Goal: Transaction & Acquisition: Purchase product/service

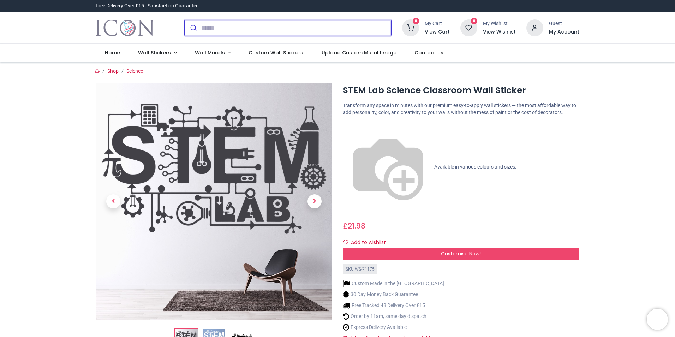
click at [229, 30] on input "search" at bounding box center [296, 28] width 190 height 16
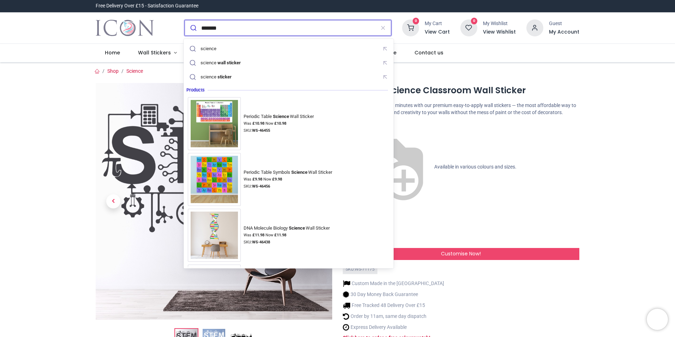
type input "*******"
click at [185, 20] on button "submit" at bounding box center [193, 28] width 17 height 16
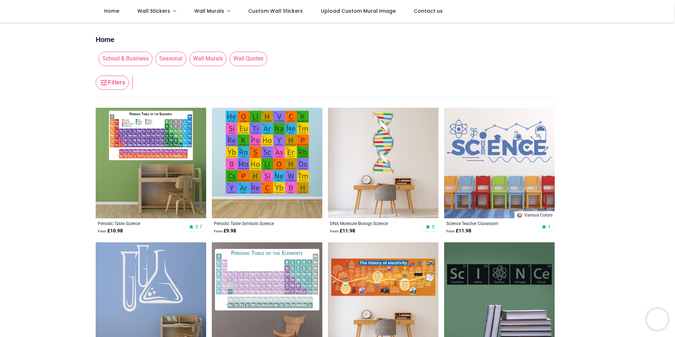
scroll to position [71, 0]
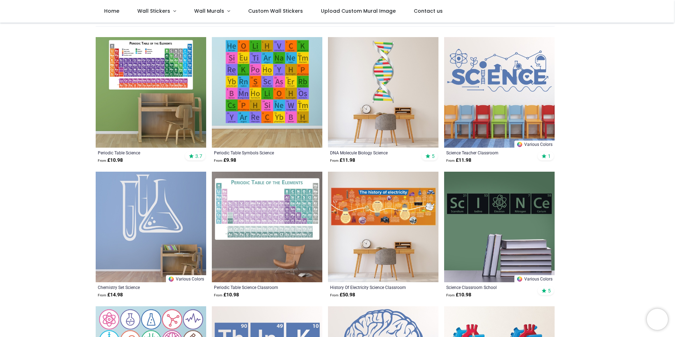
click at [490, 82] on img at bounding box center [499, 92] width 111 height 111
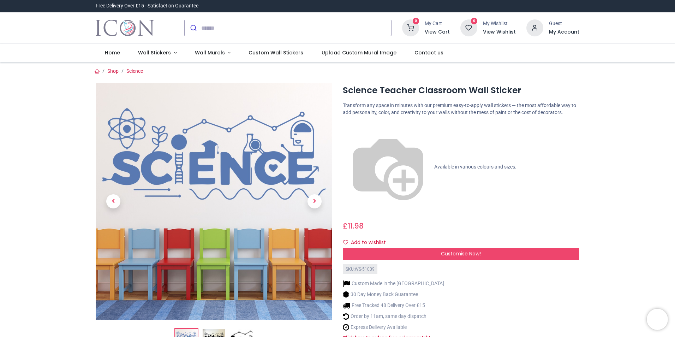
scroll to position [106, 0]
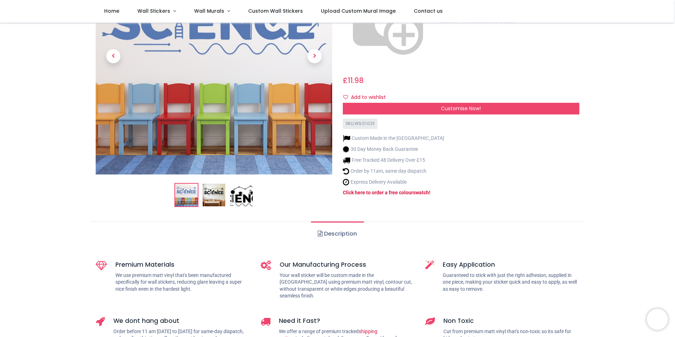
click at [214, 194] on img at bounding box center [214, 195] width 23 height 23
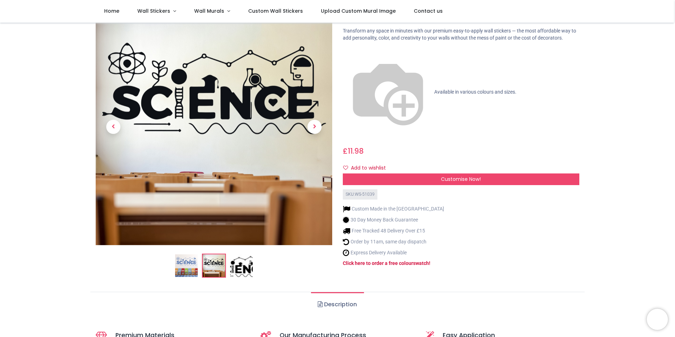
scroll to position [71, 0]
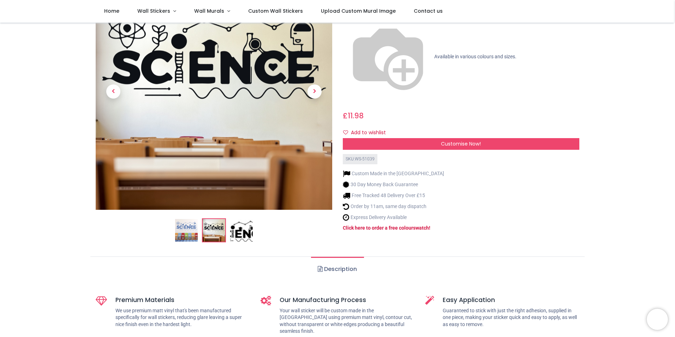
click at [187, 225] on img at bounding box center [186, 230] width 23 height 23
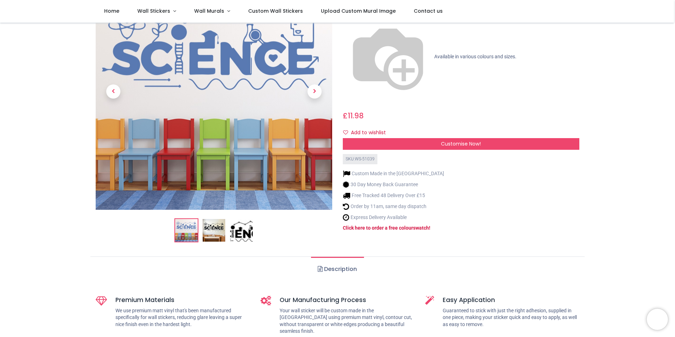
click at [243, 233] on img at bounding box center [241, 230] width 23 height 23
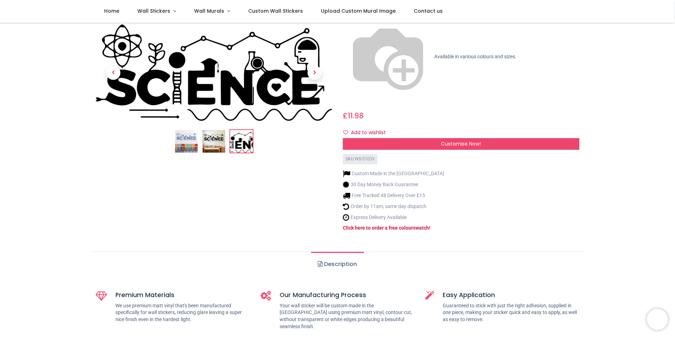
scroll to position [0, 0]
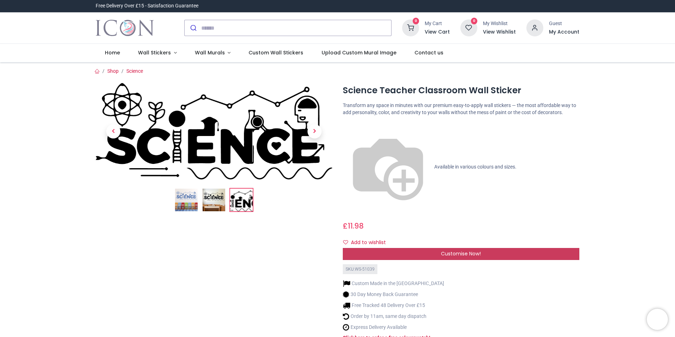
click at [451, 250] on span "Customise Now!" at bounding box center [461, 253] width 40 height 7
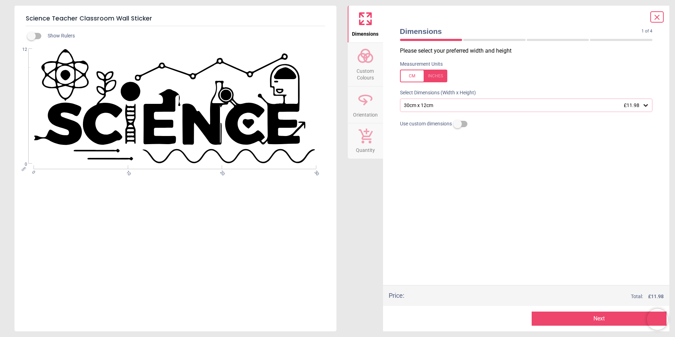
click at [646, 106] on icon at bounding box center [646, 105] width 4 height 2
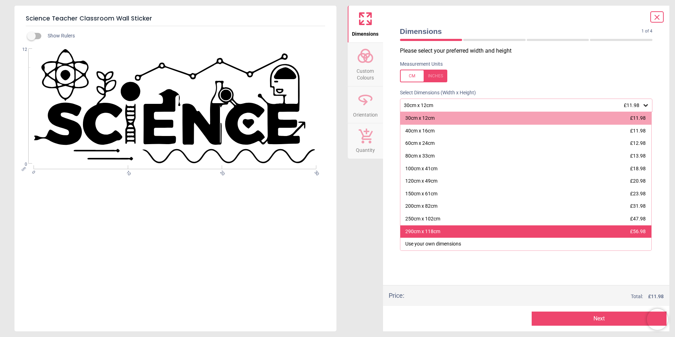
click at [507, 234] on div "290cm x 118cm £56.98" at bounding box center [525, 231] width 251 height 13
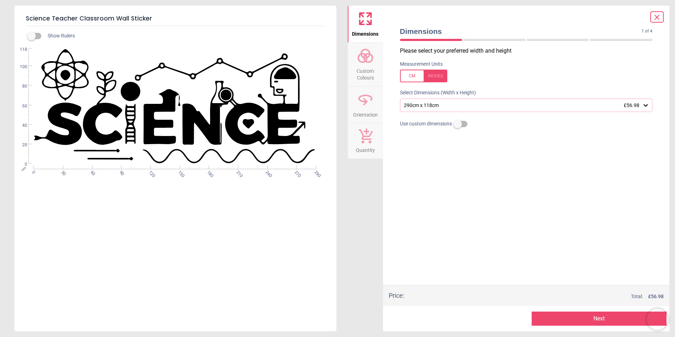
click at [598, 319] on button "Next" at bounding box center [599, 318] width 135 height 14
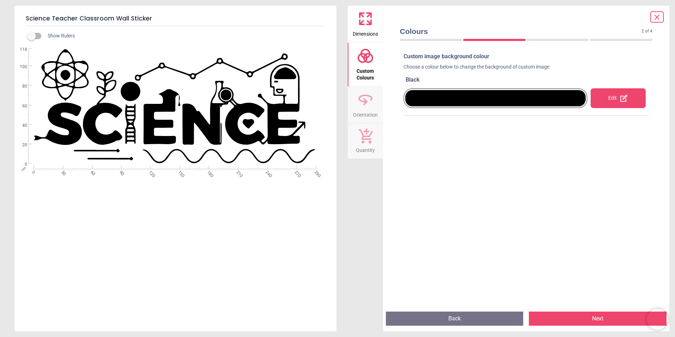
click at [603, 100] on div "Edit" at bounding box center [618, 98] width 55 height 20
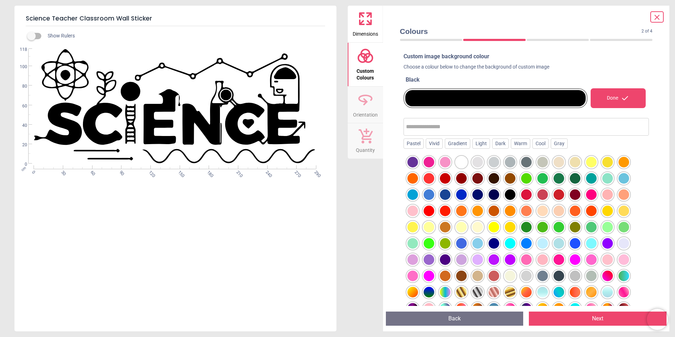
click at [429, 163] on div at bounding box center [429, 162] width 11 height 11
